Goal: Information Seeking & Learning: Learn about a topic

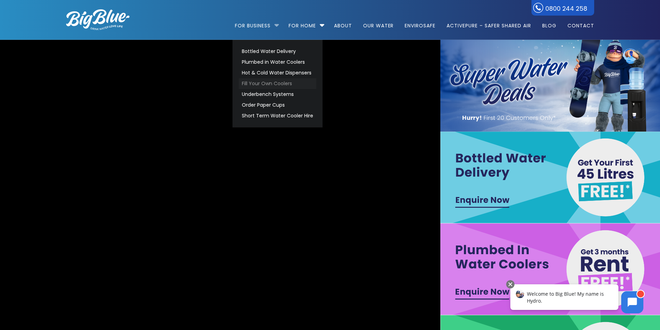
click at [269, 79] on link "Fill Your Own Coolers" at bounding box center [278, 83] width 78 height 11
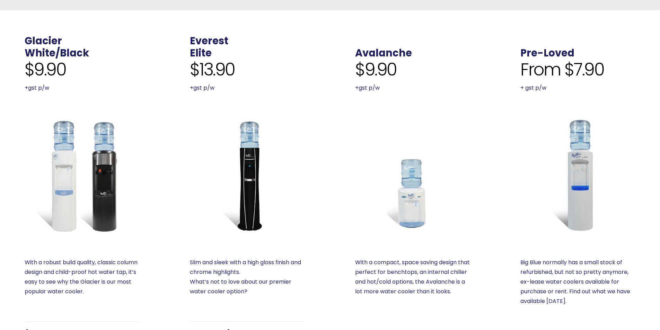
click at [247, 153] on img at bounding box center [247, 175] width 115 height 115
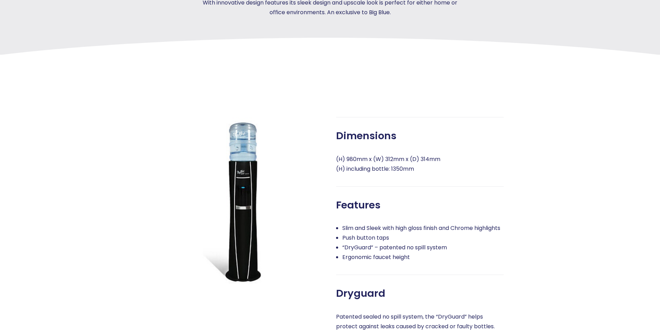
scroll to position [208, 0]
click at [256, 173] on img at bounding box center [240, 202] width 168 height 168
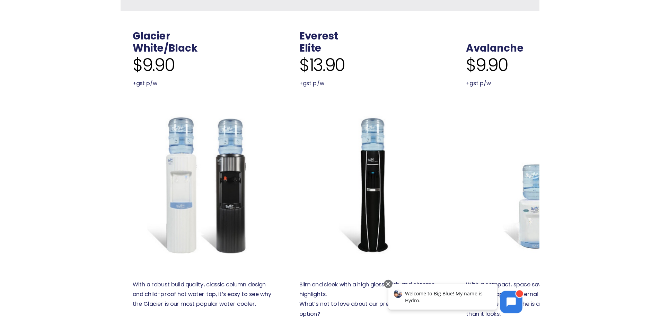
scroll to position [243, 0]
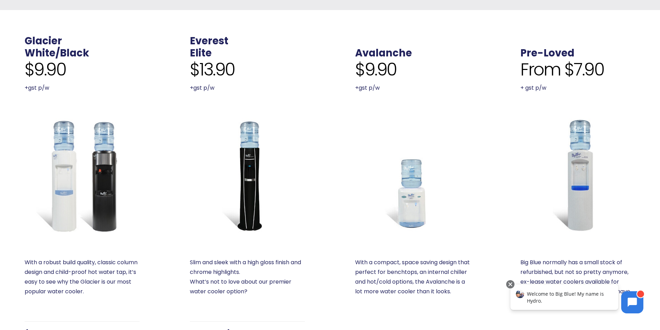
click at [251, 155] on img at bounding box center [247, 175] width 115 height 115
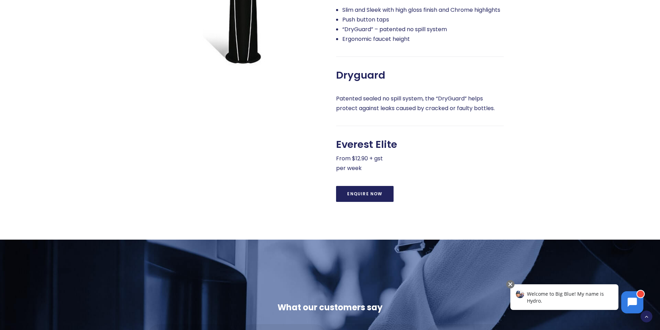
scroll to position [347, 0]
